Goal: Check status: Check status

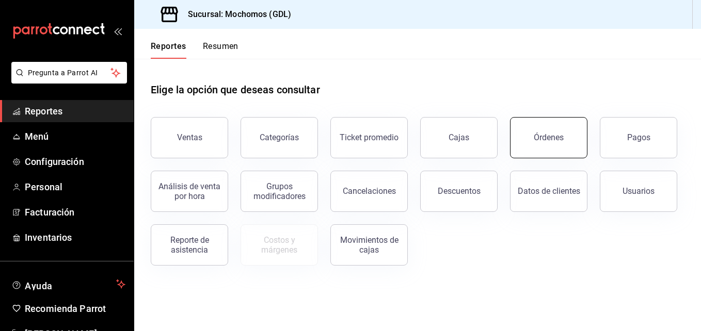
click at [529, 118] on div "Órdenes" at bounding box center [543, 132] width 90 height 54
click at [534, 136] on button "Órdenes" at bounding box center [548, 137] width 77 height 41
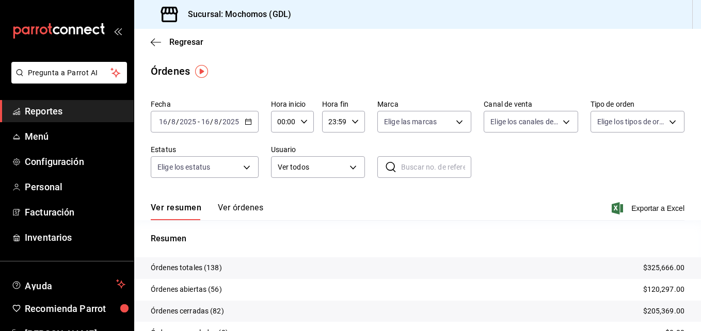
click at [305, 119] on icon "button" at bounding box center [303, 121] width 7 height 7
click at [288, 144] on button "00" at bounding box center [281, 148] width 17 height 21
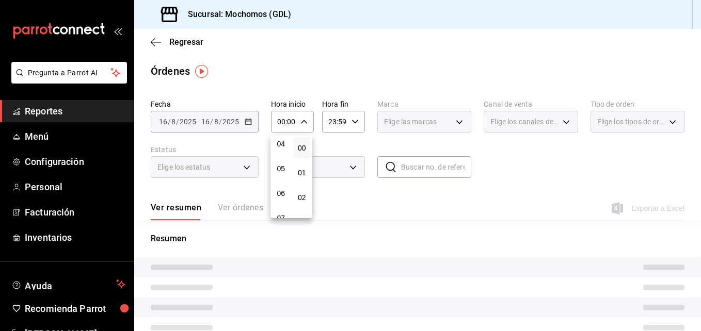
scroll to position [124, 0]
click at [279, 146] on span "05" at bounding box center [281, 148] width 5 height 8
type input "05:00"
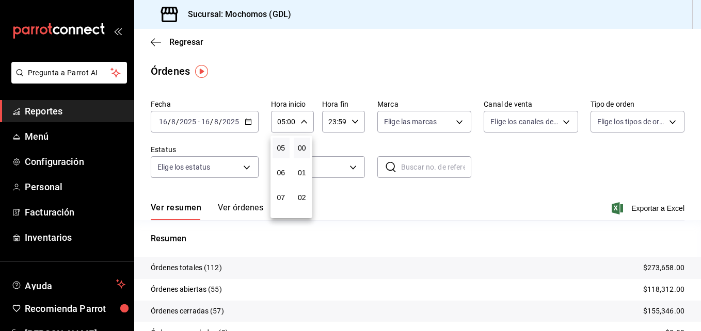
drag, startPoint x: 389, startPoint y: 134, endPoint x: 453, endPoint y: 122, distance: 64.5
click at [453, 122] on div at bounding box center [350, 165] width 701 height 331
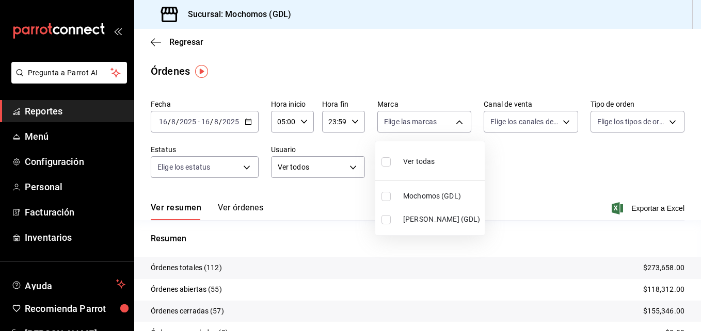
click at [453, 122] on body "Pregunta a Parrot AI Reportes Menú Configuración Personal Facturación Inventari…" at bounding box center [350, 165] width 701 height 331
click at [384, 222] on input "checkbox" at bounding box center [385, 219] width 9 height 9
checkbox input "true"
type input "9cac9703-0c5a-4d8b-addd-5b6b571d65b9"
click at [496, 179] on div at bounding box center [350, 165] width 701 height 331
